Goal: Check status: Check status

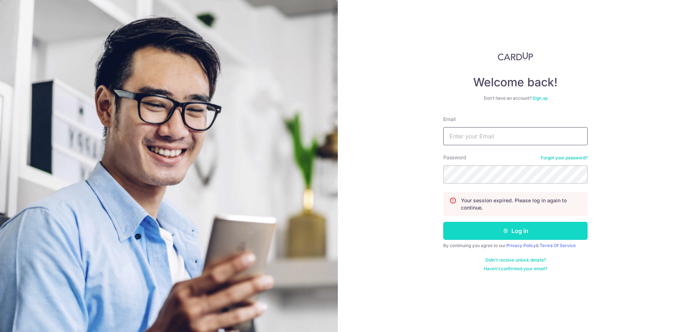
type input "[EMAIL_ADDRESS][DOMAIN_NAME]"
click at [508, 234] on button "Log in" at bounding box center [515, 231] width 144 height 18
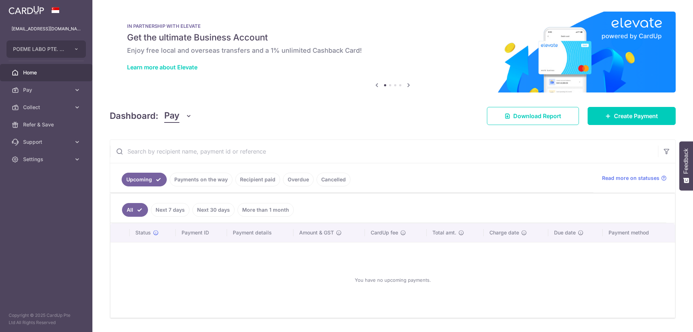
click at [184, 176] on link "Payments on the way" at bounding box center [201, 180] width 63 height 14
